Goal: Transaction & Acquisition: Purchase product/service

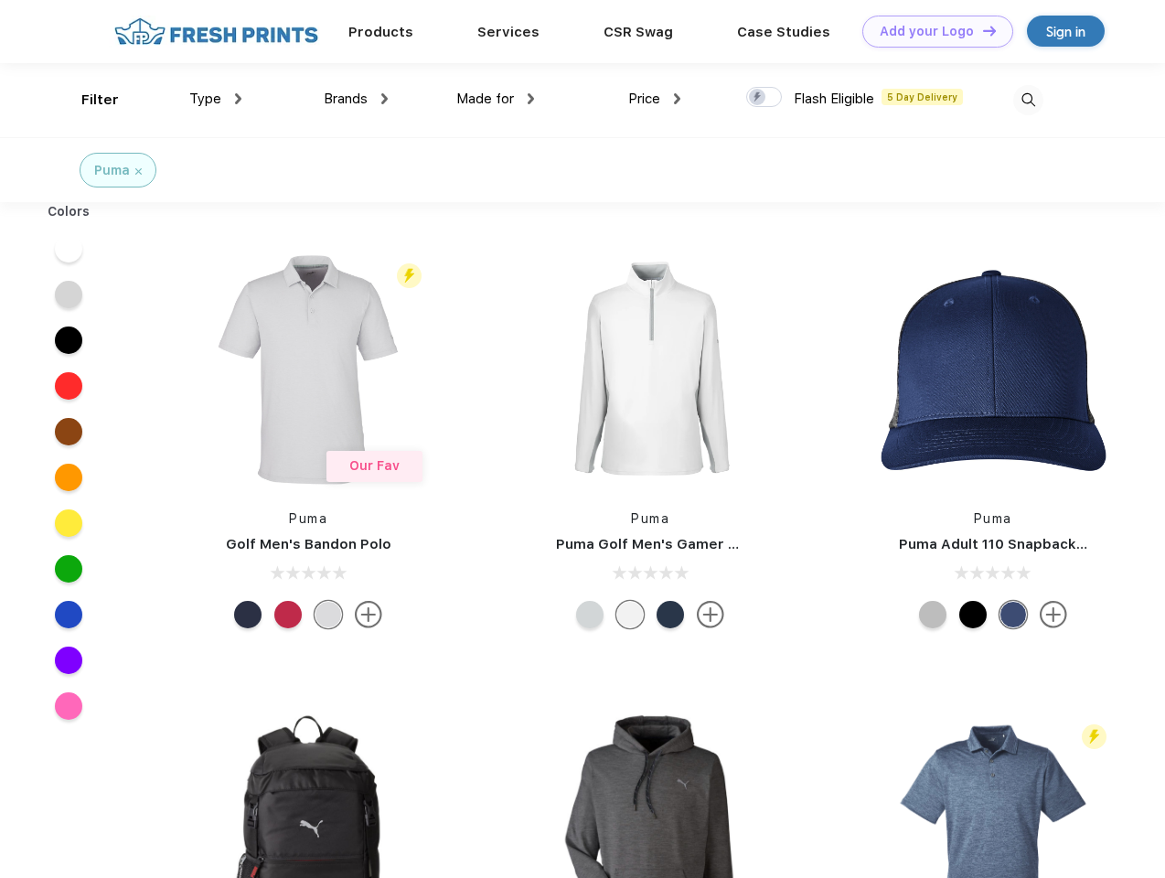
click at [931, 31] on link "Add your Logo Design Tool" at bounding box center [938, 32] width 151 height 32
click at [0, 0] on div "Design Tool" at bounding box center [0, 0] width 0 height 0
click at [981, 30] on link "Add your Logo Design Tool" at bounding box center [938, 32] width 151 height 32
click at [88, 100] on div "Filter" at bounding box center [100, 100] width 38 height 21
click at [216, 99] on span "Type" at bounding box center [205, 99] width 32 height 16
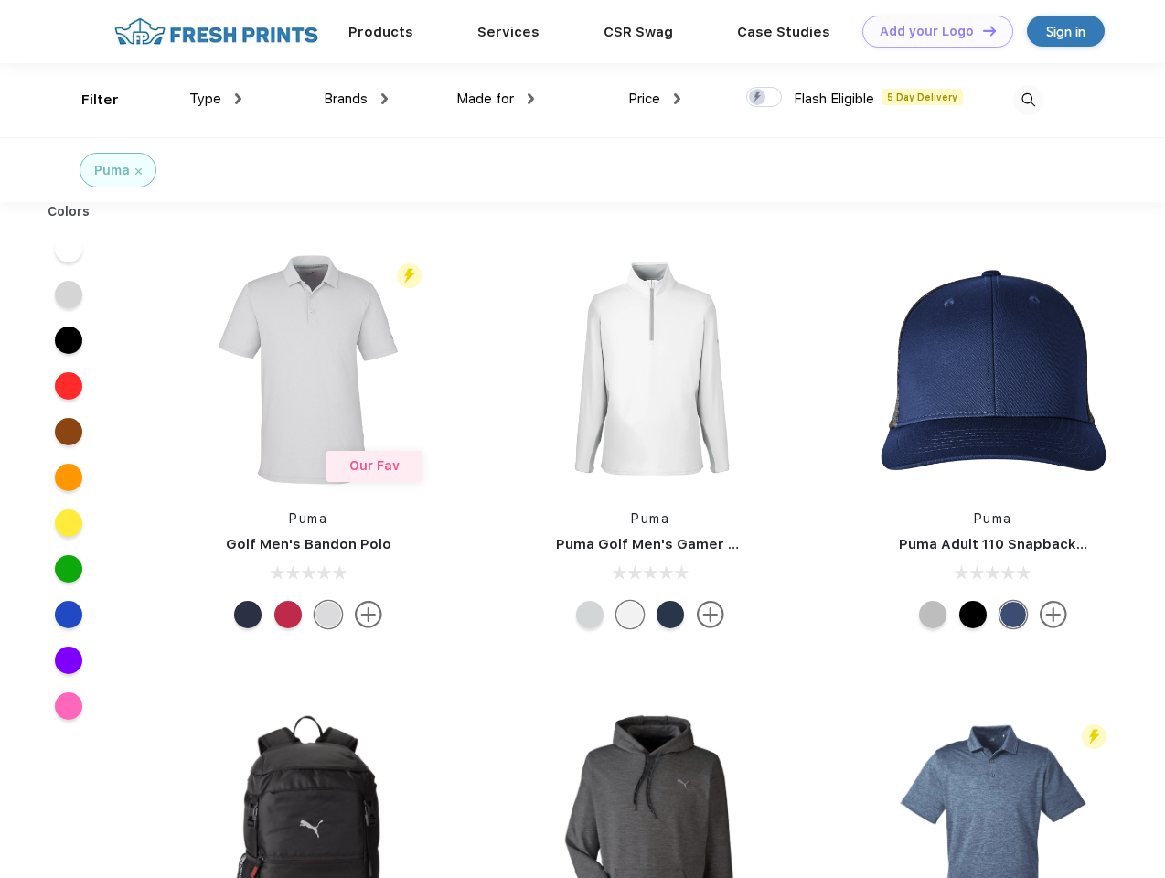
click at [356, 99] on span "Brands" at bounding box center [346, 99] width 44 height 16
click at [496, 99] on span "Made for" at bounding box center [485, 99] width 58 height 16
click at [655, 99] on span "Price" at bounding box center [644, 99] width 32 height 16
click at [765, 98] on div at bounding box center [764, 97] width 36 height 20
click at [758, 98] on input "checkbox" at bounding box center [752, 92] width 12 height 12
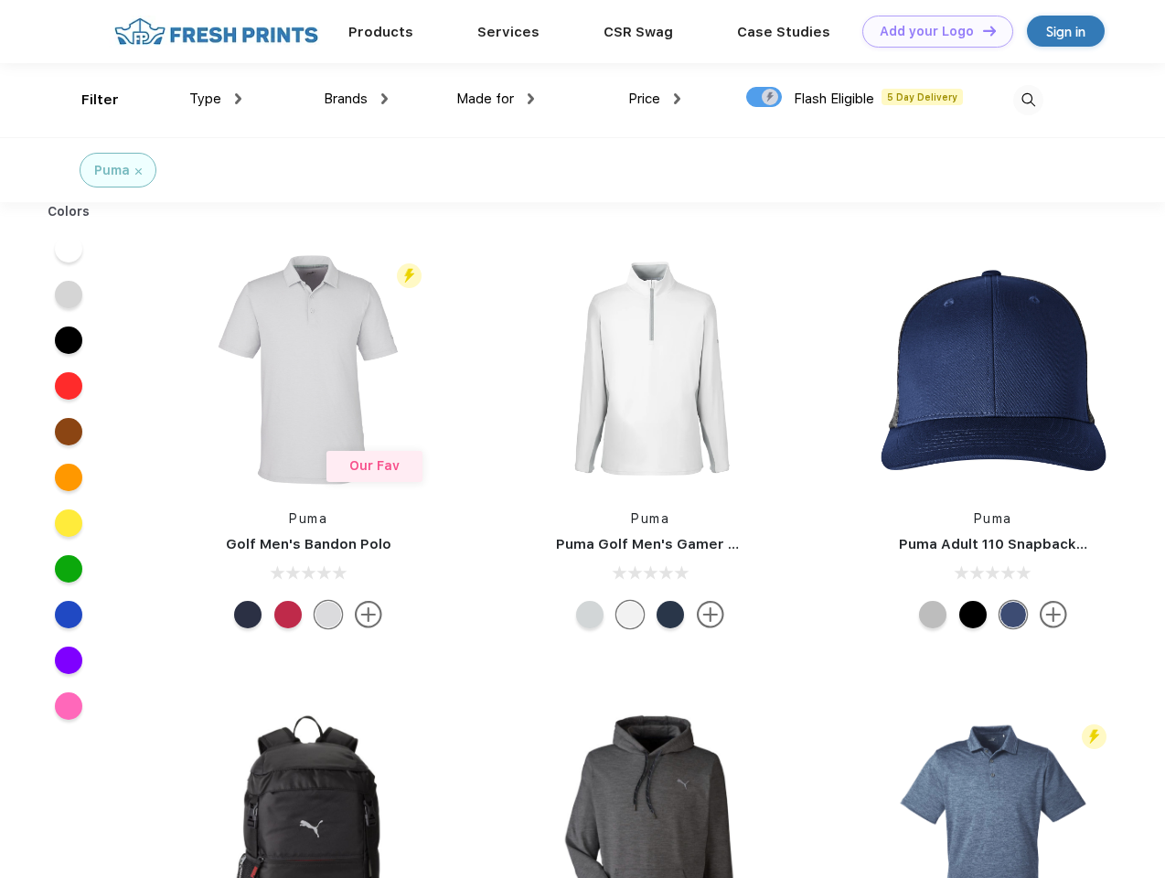
click at [1028, 100] on img at bounding box center [1028, 100] width 30 height 30
